Goal: Transaction & Acquisition: Obtain resource

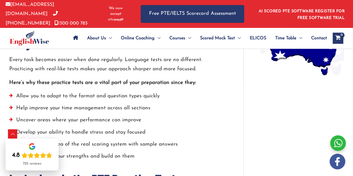
scroll to position [586, 0]
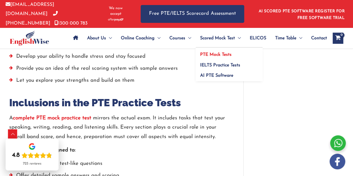
click at [220, 52] on span "PTE Mock Tests" at bounding box center [216, 54] width 32 height 4
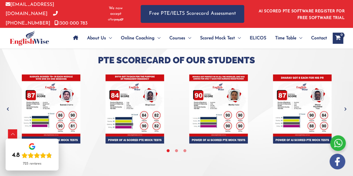
scroll to position [1758, 0]
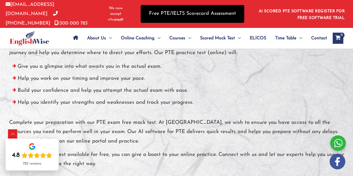
click at [201, 15] on link "Free PTE/IELTS Scorecard Assessment" at bounding box center [193, 14] width 104 height 18
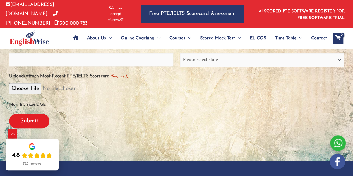
scroll to position [167, 0]
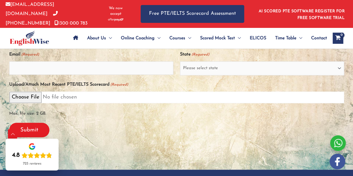
click at [25, 94] on input "Upload/Attach Most Recent PTE/IELTS Scorecard (Required)" at bounding box center [176, 97] width 335 height 11
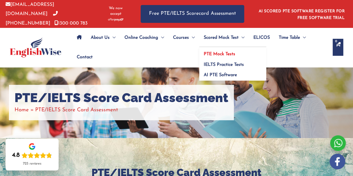
click at [227, 52] on span "PTE Mock Tests" at bounding box center [220, 54] width 32 height 4
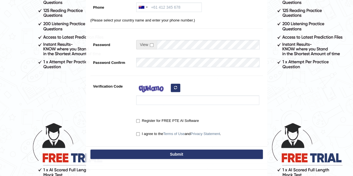
scroll to position [28, 0]
